Goal: Task Accomplishment & Management: Manage account settings

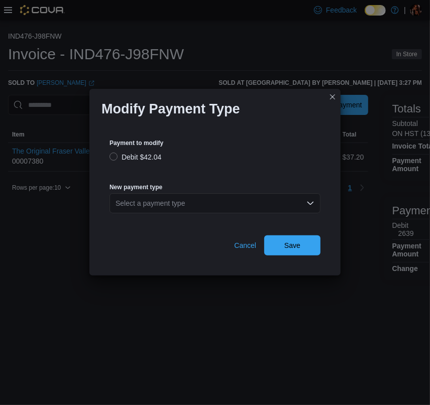
click at [234, 196] on div "Select a payment type" at bounding box center [215, 203] width 211 height 20
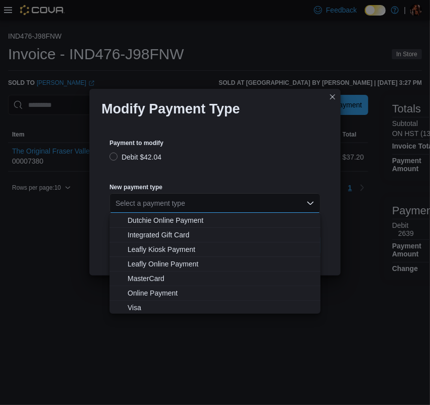
scroll to position [59, 0]
click at [166, 280] on span "MasterCard" at bounding box center [221, 278] width 187 height 10
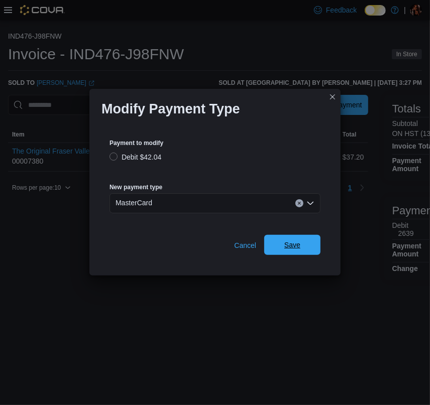
click at [285, 242] on span "Save" at bounding box center [292, 245] width 16 height 10
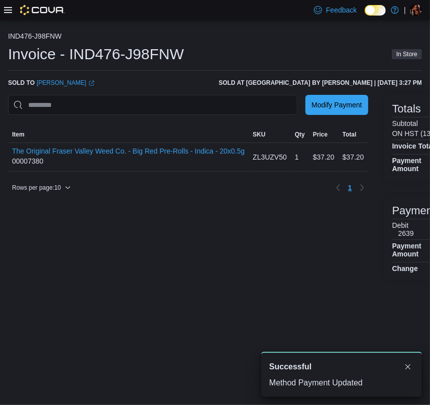
scroll to position [0, 0]
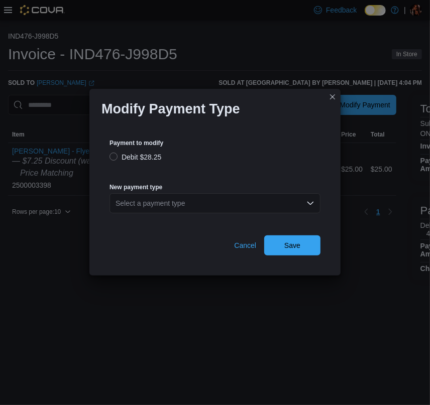
click at [248, 206] on div "Select a payment type" at bounding box center [215, 203] width 211 height 20
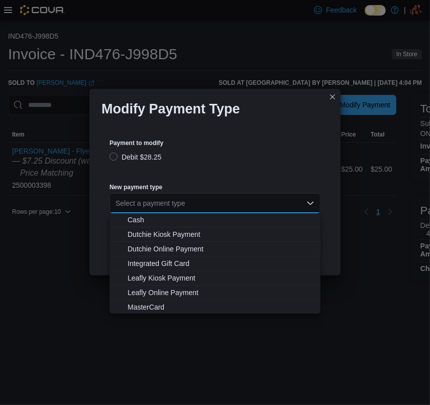
scroll to position [59, 0]
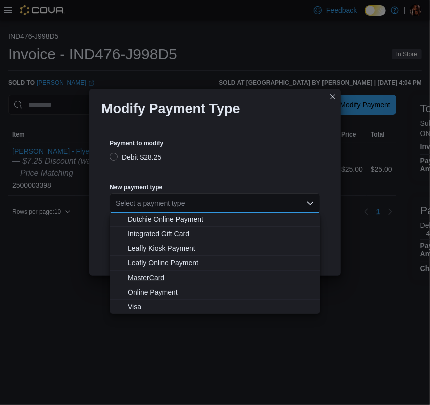
click at [164, 273] on span "MasterCard" at bounding box center [221, 278] width 187 height 10
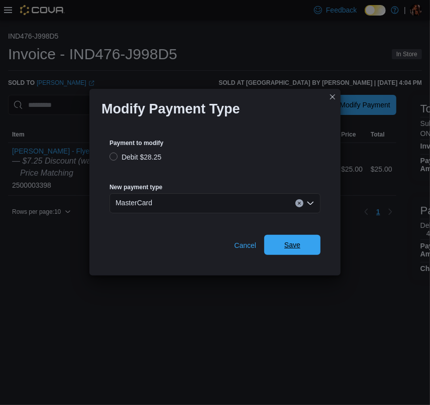
click at [285, 242] on span "Save" at bounding box center [292, 245] width 16 height 10
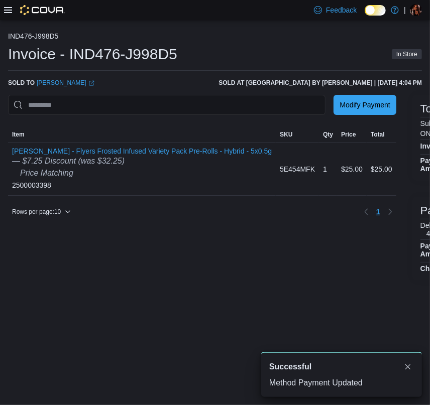
scroll to position [0, 0]
